Goal: Information Seeking & Learning: Learn about a topic

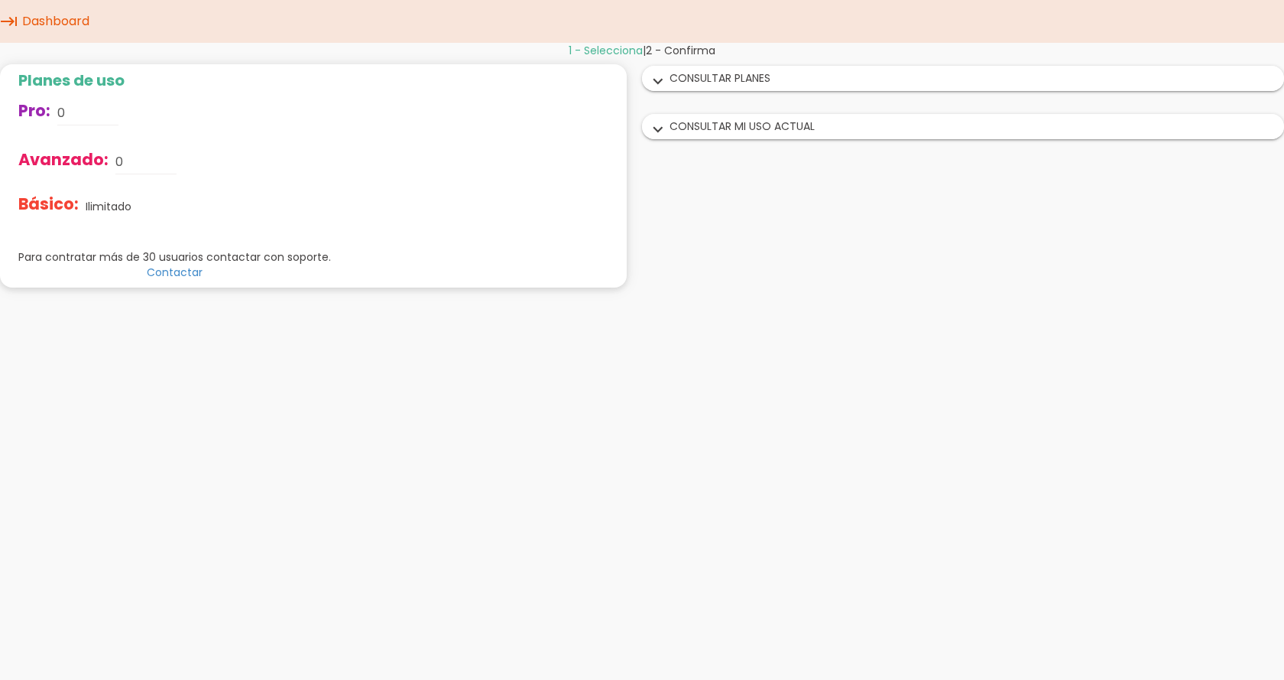
click at [753, 80] on div "expand_more CONSULTAR PLANES" at bounding box center [963, 79] width 641 height 24
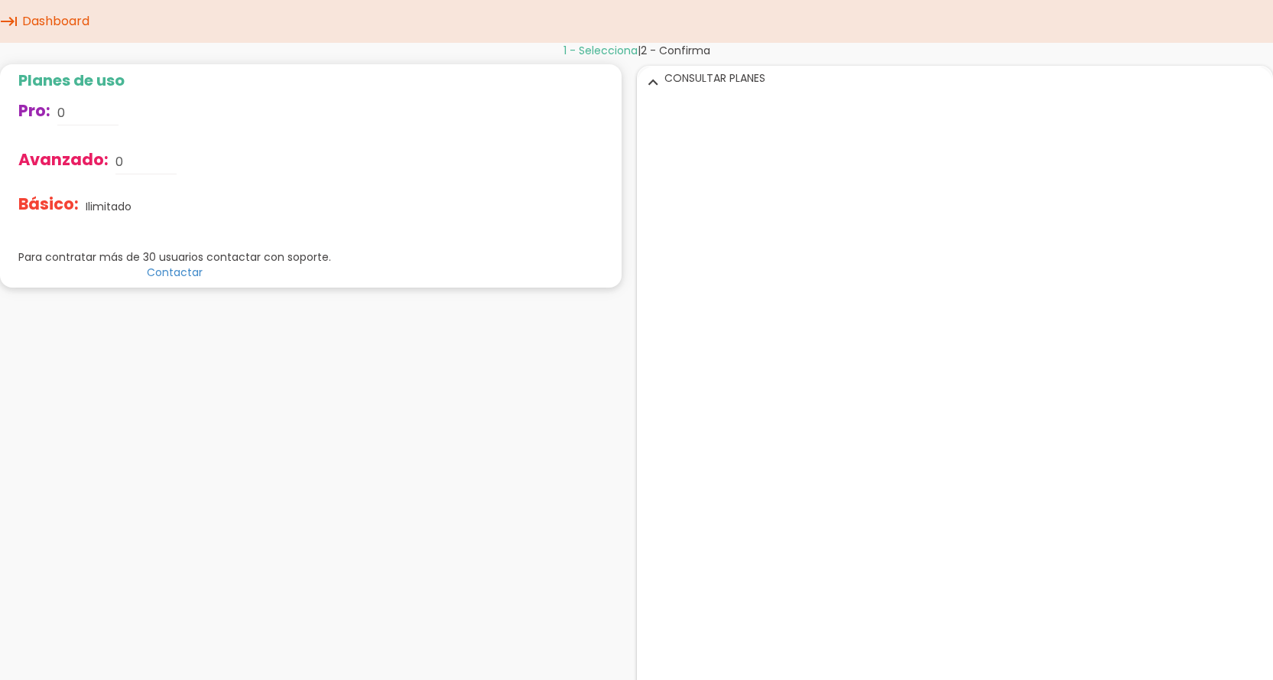
click at [654, 82] on icon "expand_more" at bounding box center [653, 82] width 24 height 20
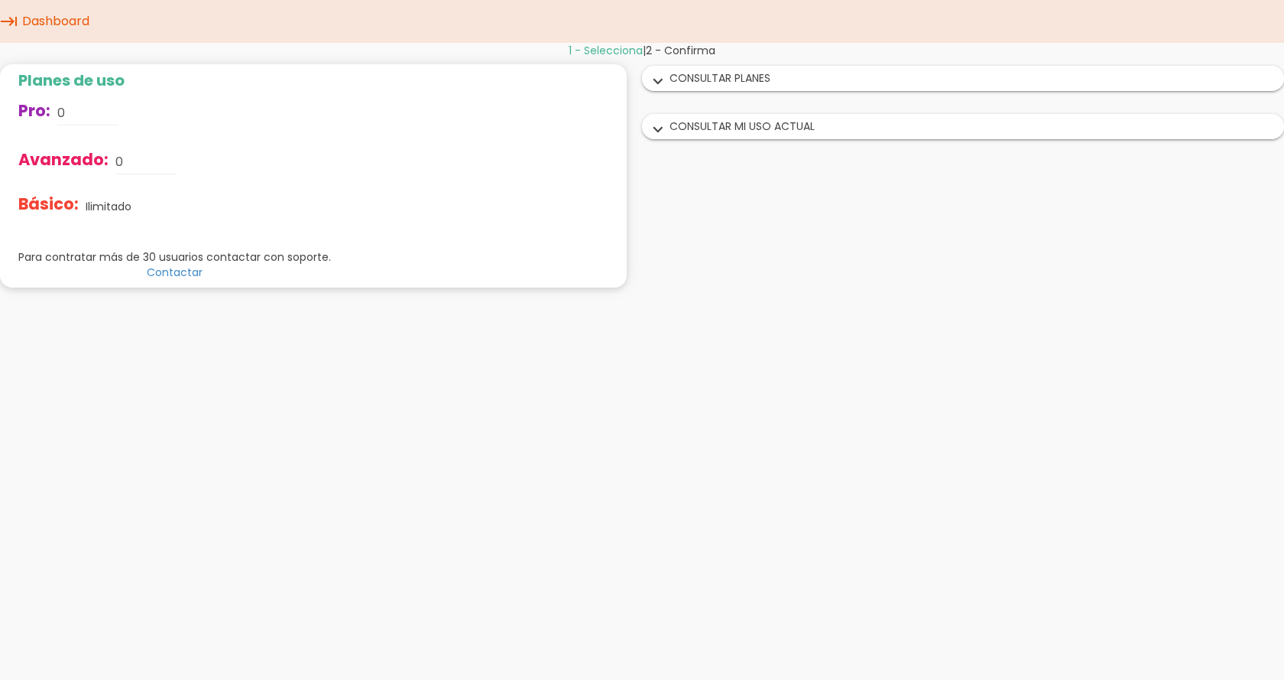
click at [48, 26] on link "Dashboard" at bounding box center [55, 21] width 75 height 43
click at [791, 77] on div "expand_more CONSULTAR PLANES" at bounding box center [963, 79] width 641 height 24
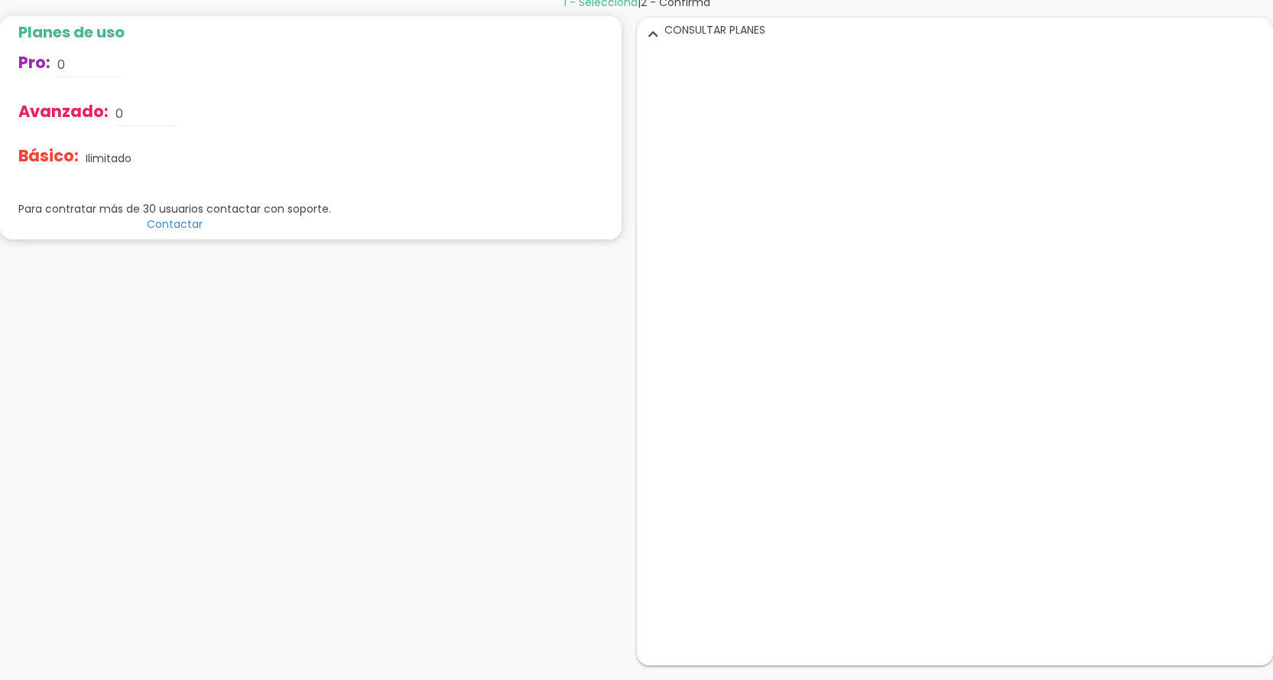
scroll to position [97, 0]
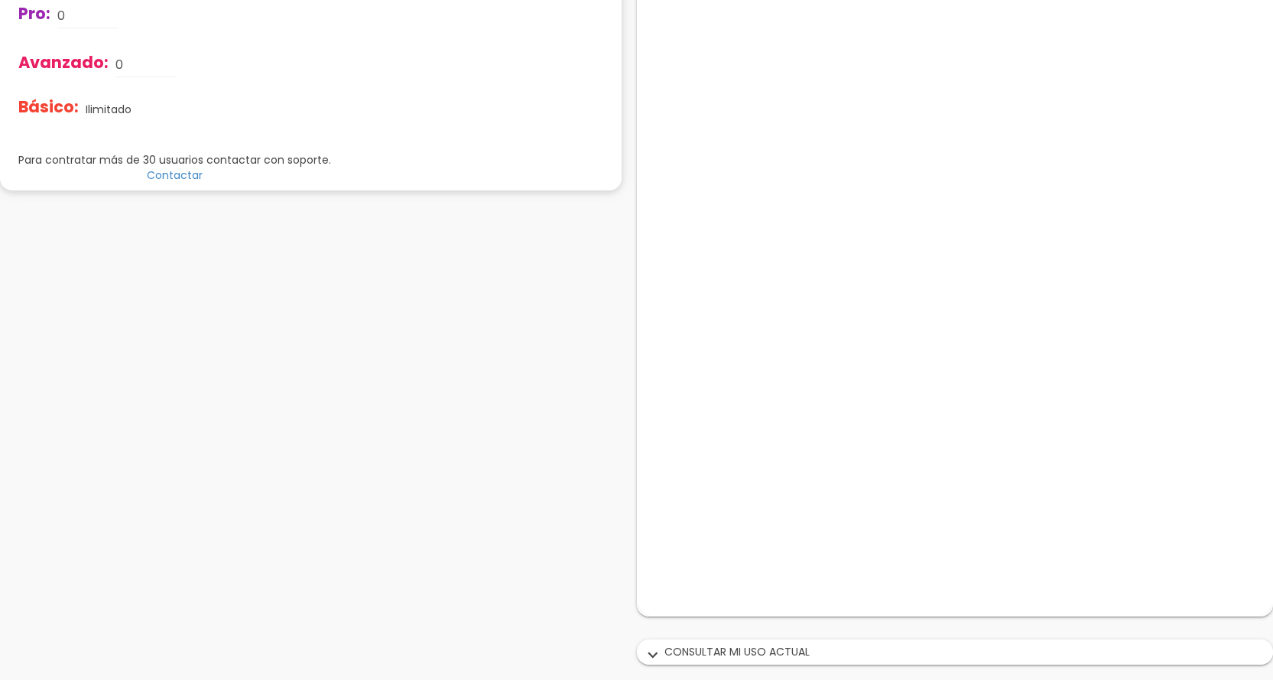
click at [784, 657] on div "expand_more CONSULTAR MI USO ACTUAL" at bounding box center [955, 652] width 635 height 24
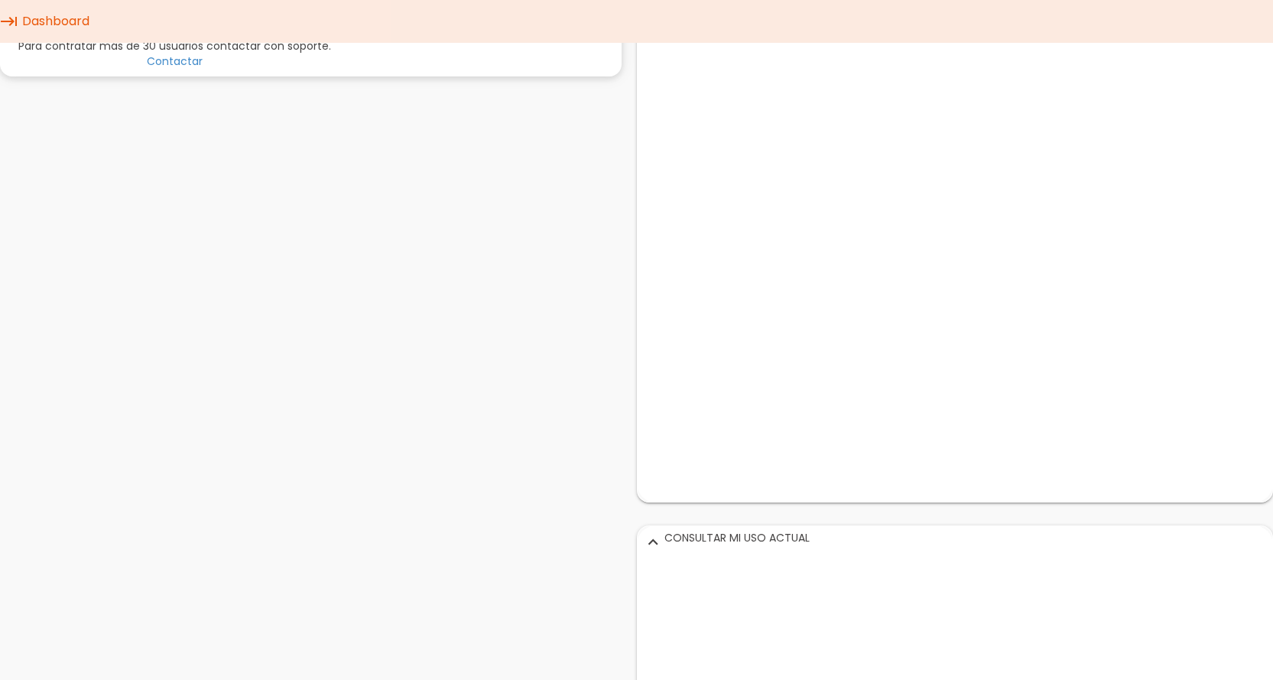
scroll to position [0, 0]
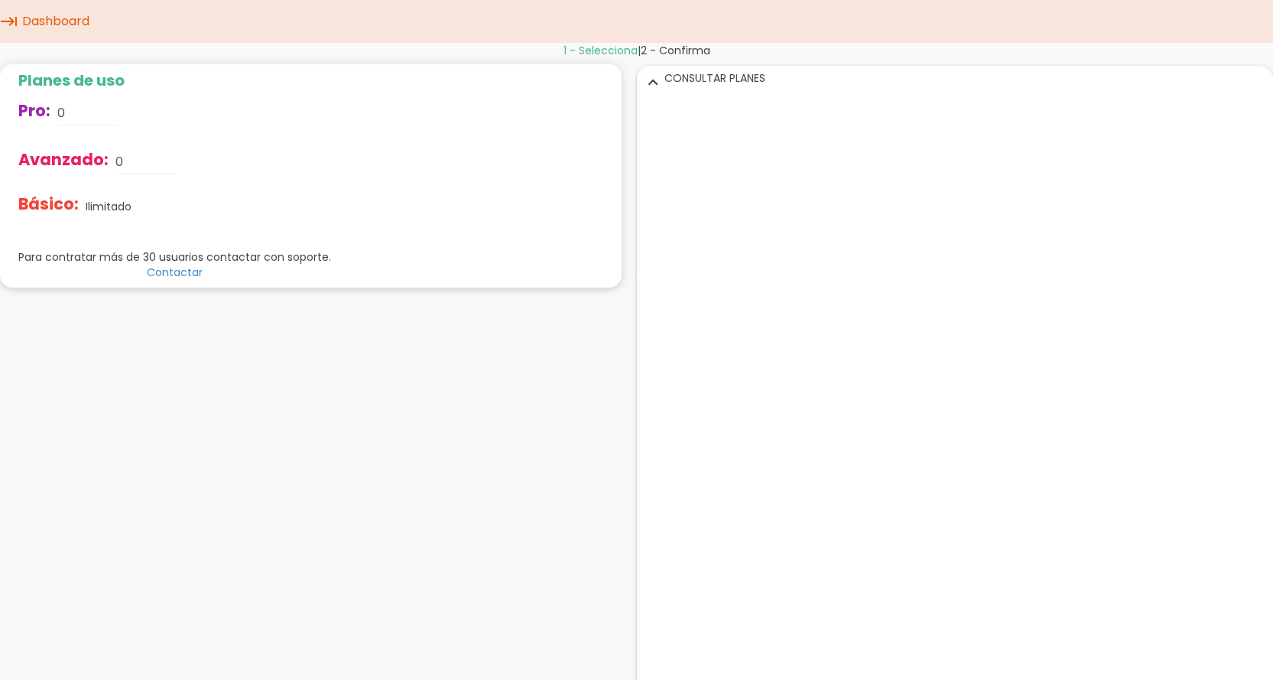
click at [56, 23] on link "Dashboard" at bounding box center [55, 21] width 75 height 43
